Goal: Information Seeking & Learning: Learn about a topic

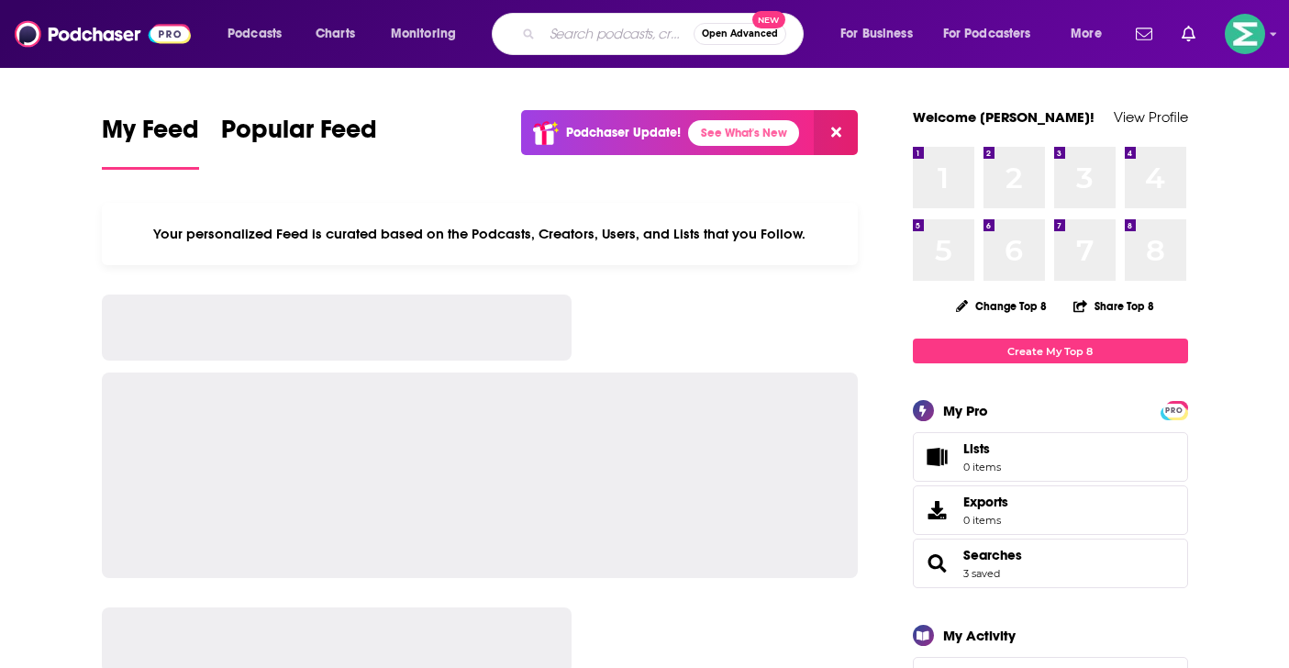
click at [582, 28] on input "Search podcasts, credits, & more..." at bounding box center [617, 33] width 151 height 29
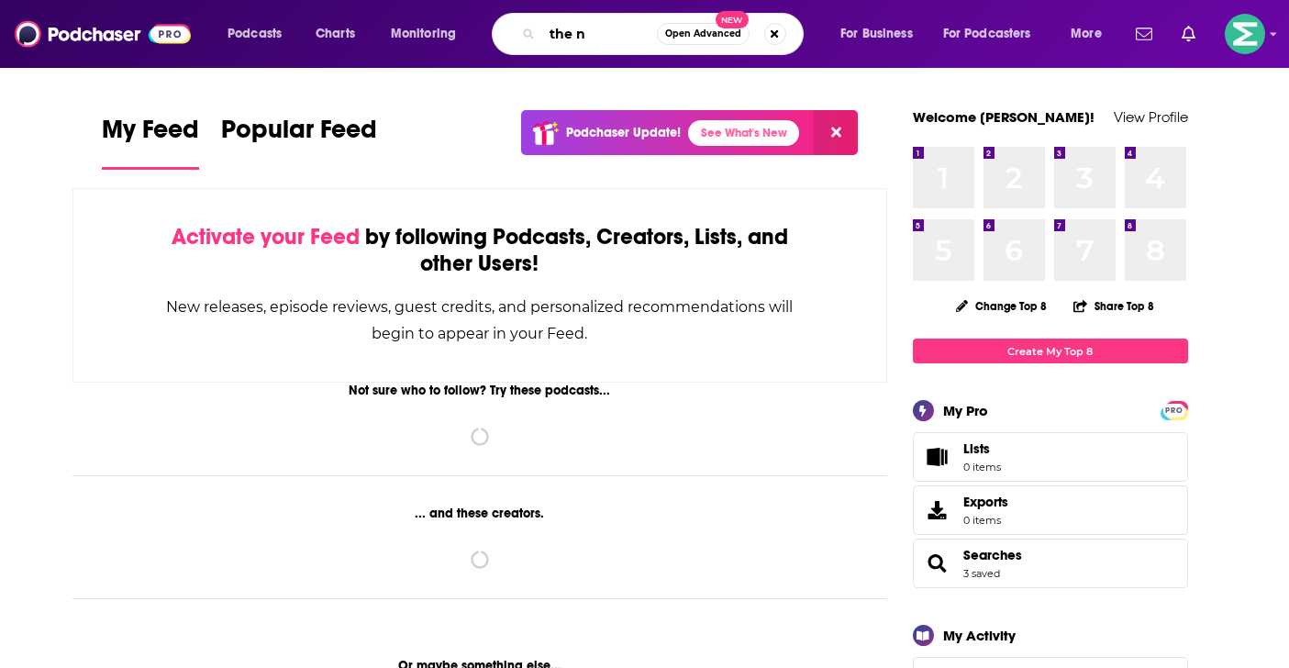
type input "the nu"
